Goal: Check status

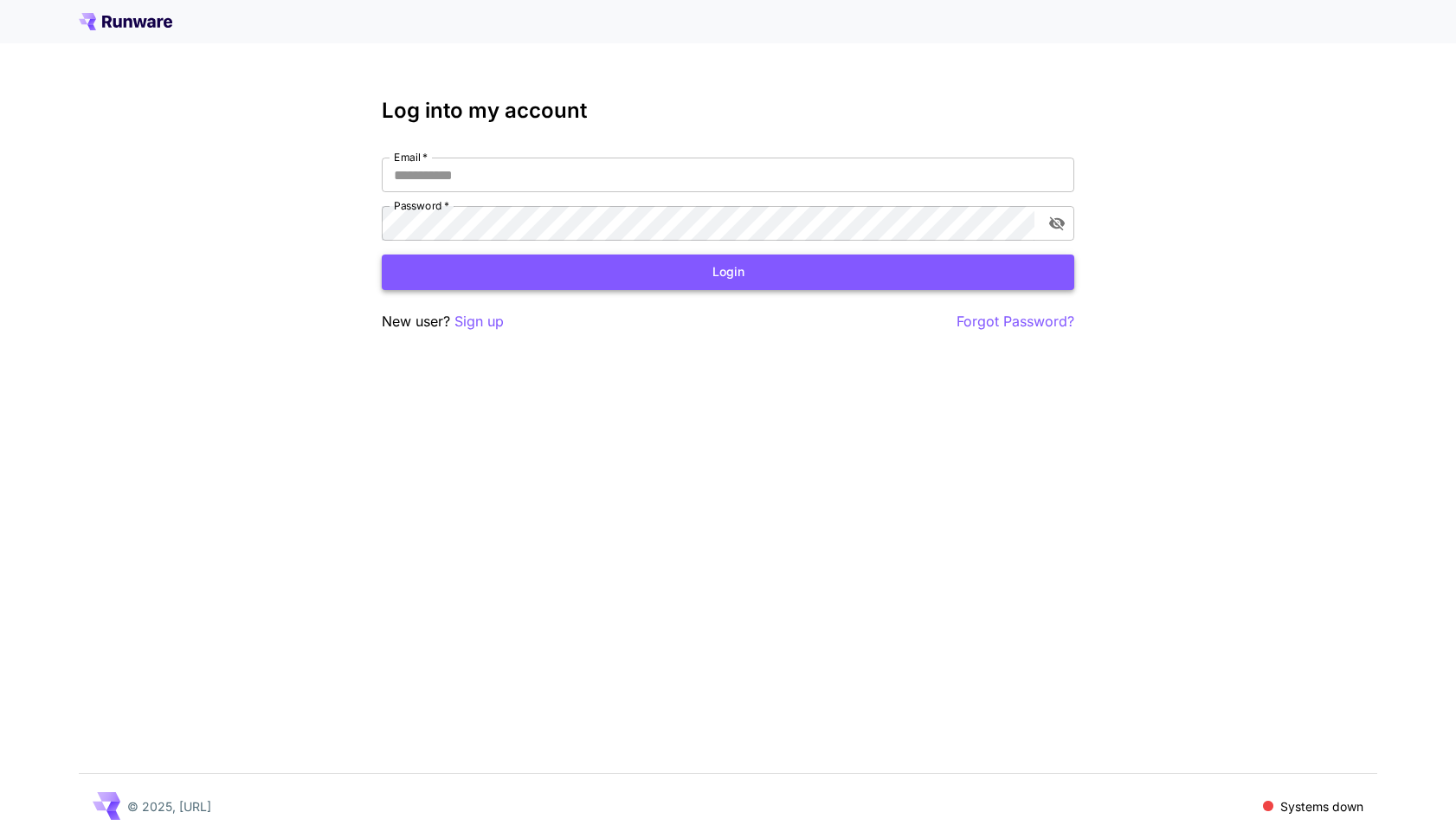
type input "**********"
click at [516, 268] on button "Login" at bounding box center [728, 272] width 692 height 36
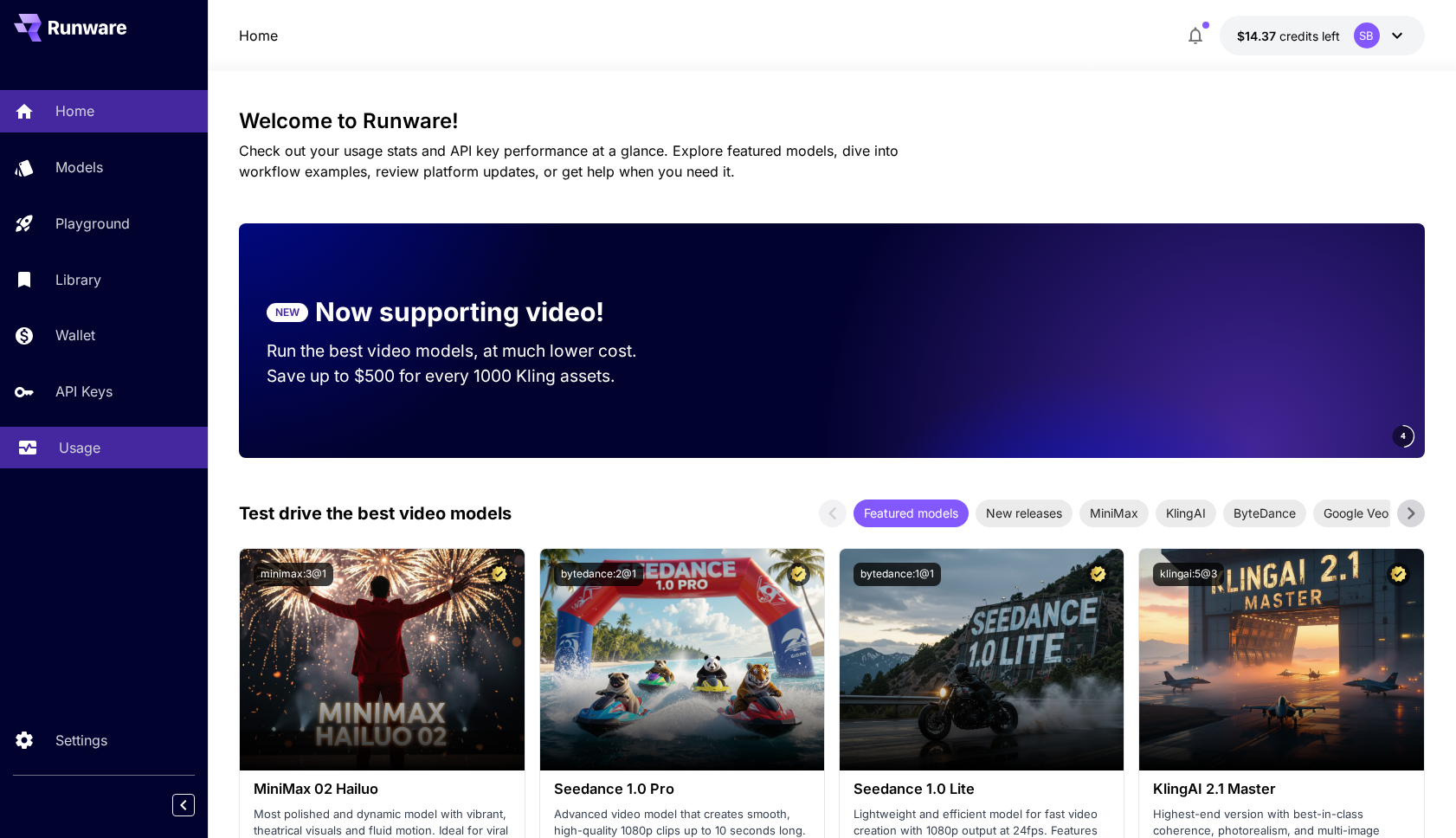
click at [82, 454] on p "Usage" at bounding box center [79, 447] width 41 height 21
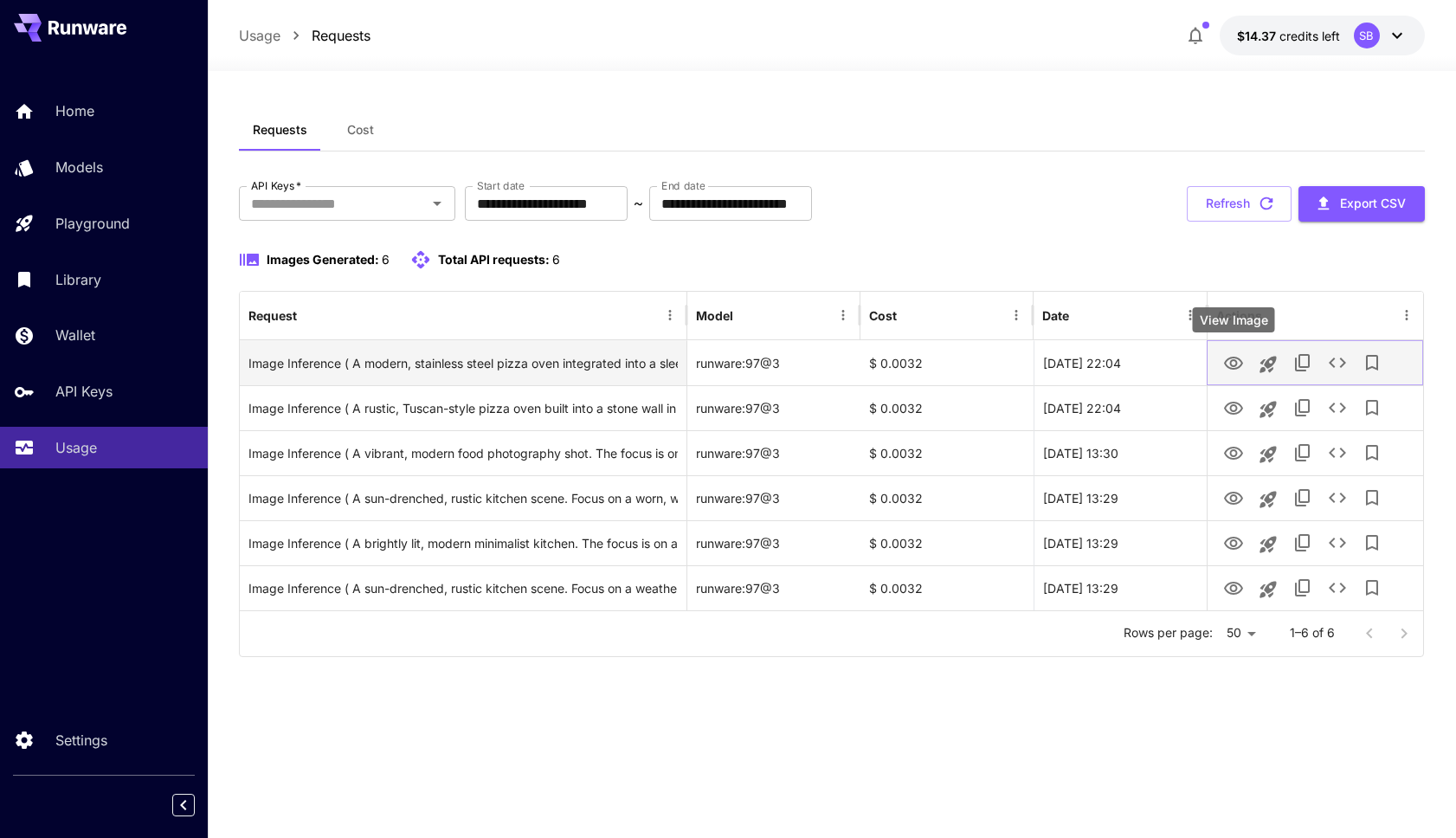
click at [1223, 359] on icon "View Image" at bounding box center [1233, 364] width 21 height 21
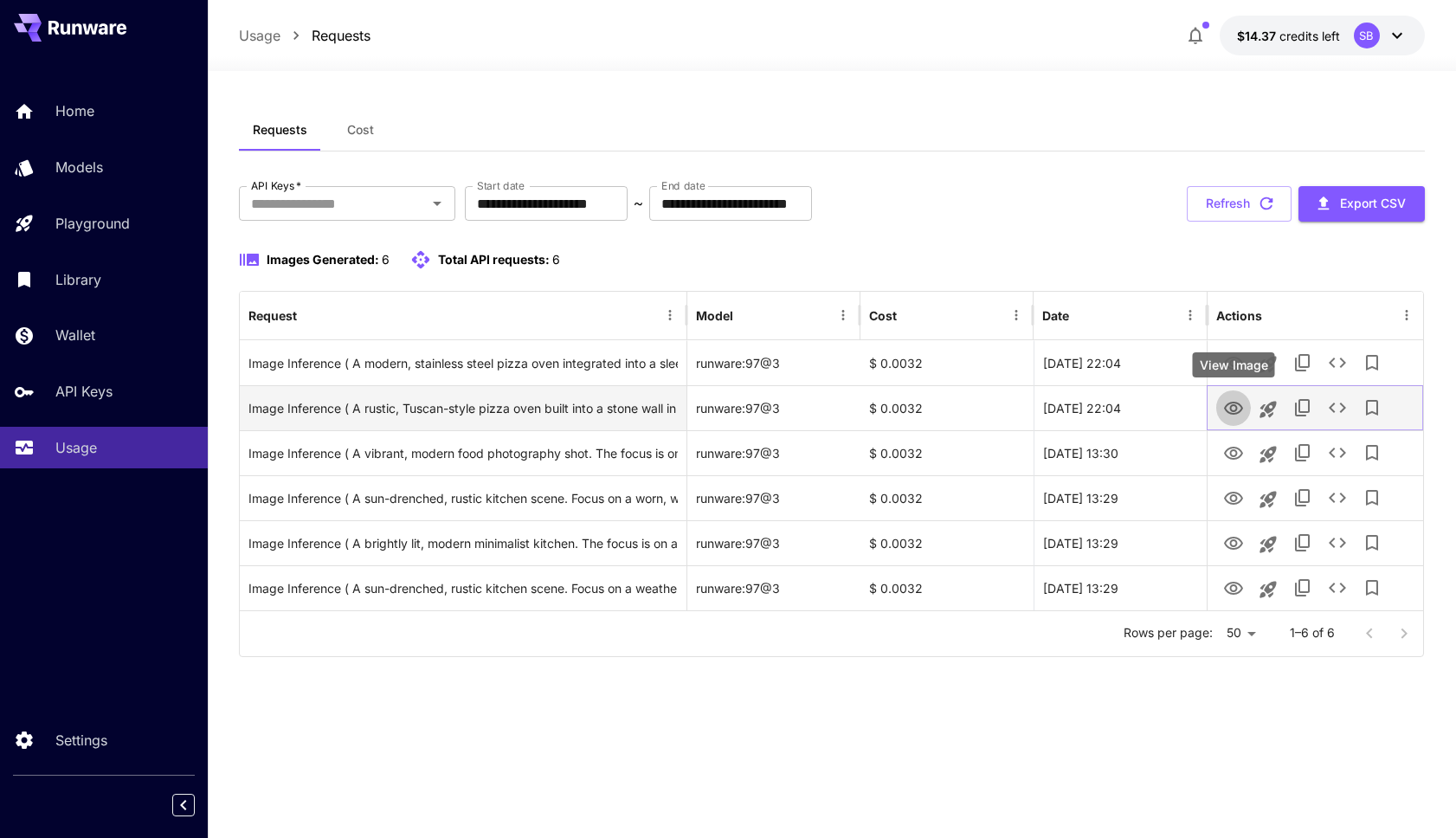
click at [1233, 410] on icon "View Image" at bounding box center [1233, 408] width 19 height 13
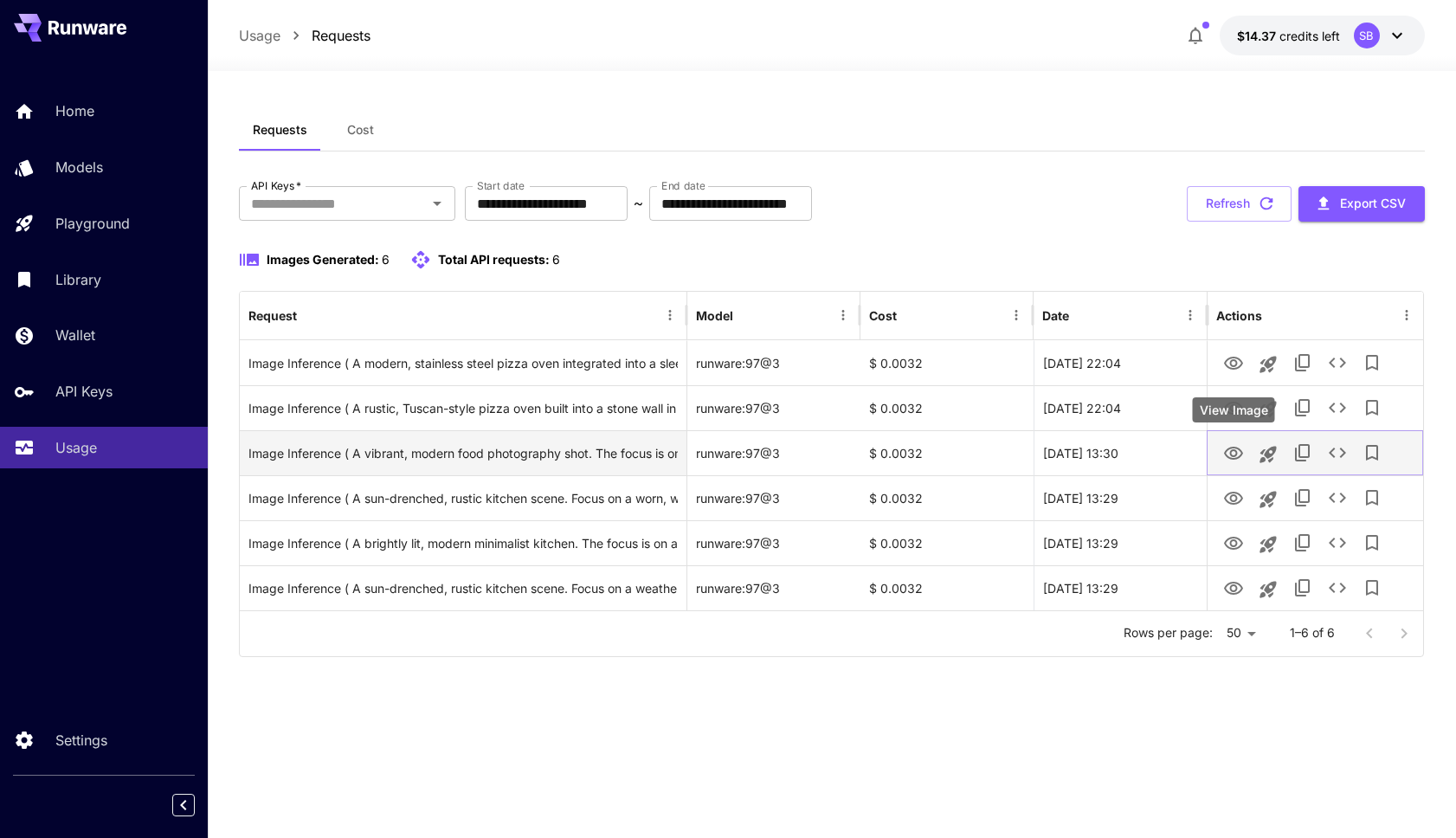
click at [1233, 452] on icon "View Image" at bounding box center [1233, 453] width 21 height 21
